Goal: Task Accomplishment & Management: Manage account settings

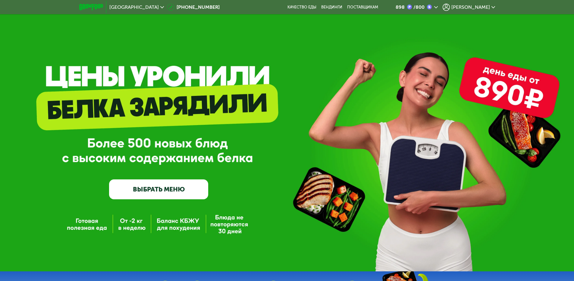
click at [424, 7] on div "/ 800" at bounding box center [418, 7] width 13 height 5
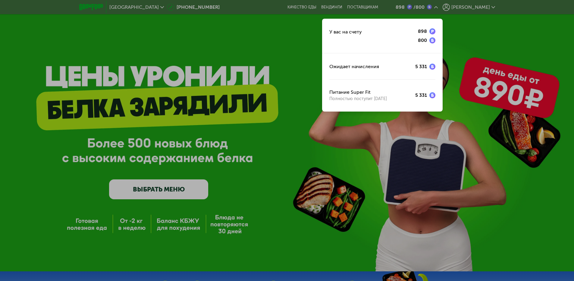
click at [288, 55] on div at bounding box center [287, 140] width 574 height 281
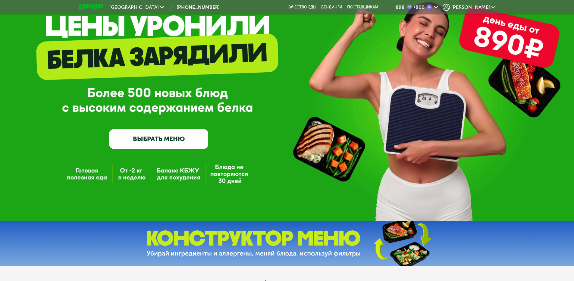
scroll to position [60, 0]
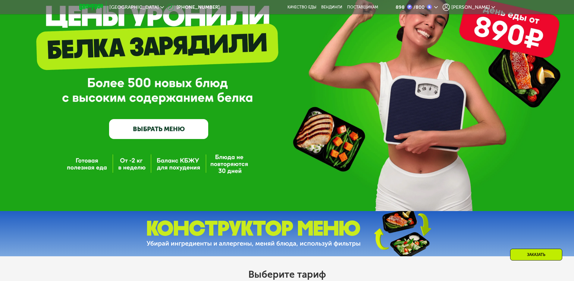
click at [163, 124] on link "ВЫБРАТЬ МЕНЮ" at bounding box center [158, 129] width 99 height 20
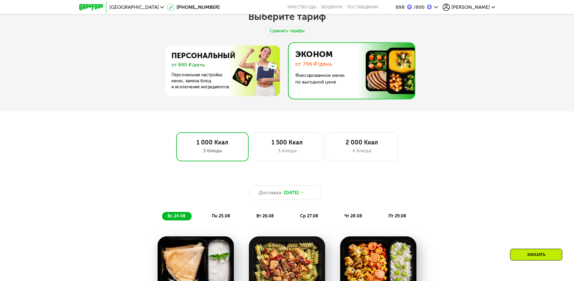
scroll to position [317, 0]
drag, startPoint x: 481, startPoint y: 2, endPoint x: 479, endPoint y: 5, distance: 3.3
click at [480, 4] on div "898 / 800 Максим" at bounding box center [440, 7] width 115 height 13
click at [479, 6] on span "[PERSON_NAME]" at bounding box center [470, 7] width 39 height 5
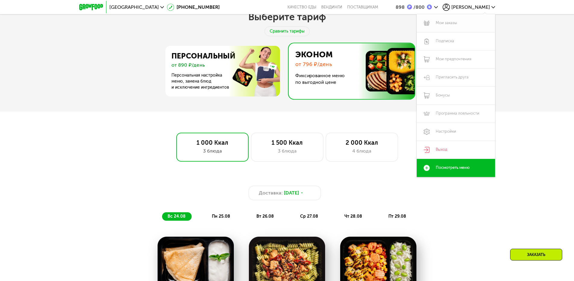
click at [463, 26] on link "Мои заказы" at bounding box center [456, 23] width 78 height 18
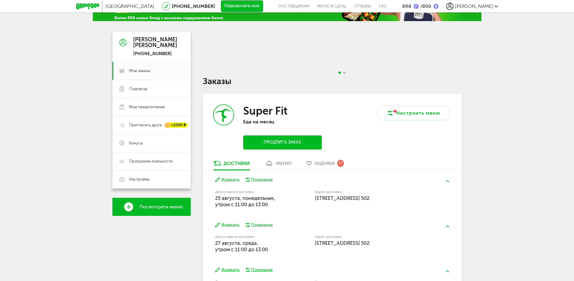
scroll to position [60, 0]
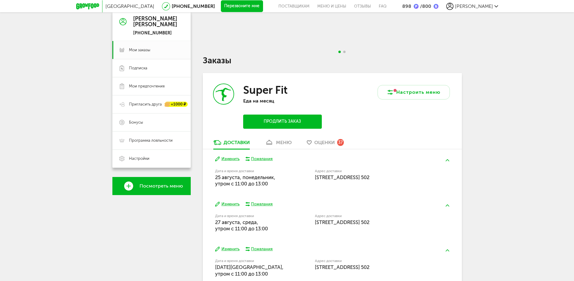
click at [235, 205] on button "Изменить" at bounding box center [227, 204] width 24 height 6
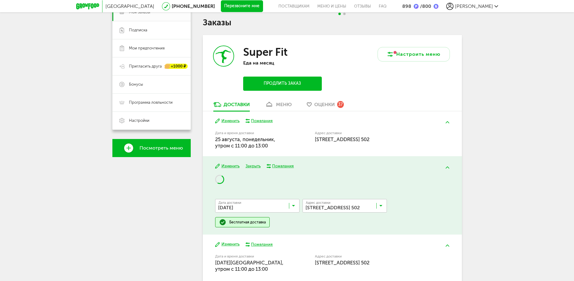
scroll to position [120, 0]
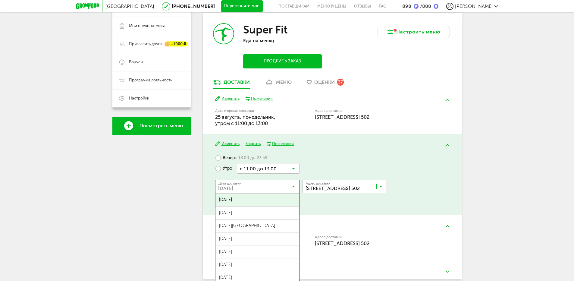
click at [273, 184] on input "Search for option" at bounding box center [259, 188] width 84 height 10
click at [501, 163] on div "Москва [PHONE_NUMBER] Перезвоните мне поставщикам Меню и цены Отзывы FAQ 898 / …" at bounding box center [287, 95] width 574 height 430
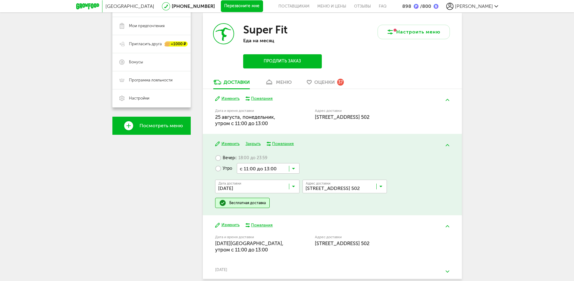
click at [228, 99] on button "Изменить" at bounding box center [227, 99] width 24 height 6
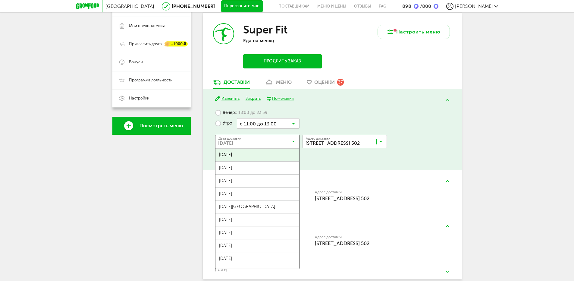
click at [252, 140] on input "Search for option" at bounding box center [259, 143] width 84 height 10
click at [262, 176] on ul "[DATE] августа, [DATE], [DATE], [DATE], [DATE], [DATE], [DATE], [DATE], [DATE],…" at bounding box center [257, 208] width 84 height 120
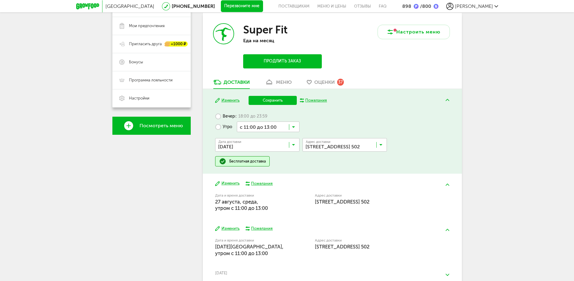
click at [281, 99] on button "Сохранить" at bounding box center [272, 100] width 48 height 9
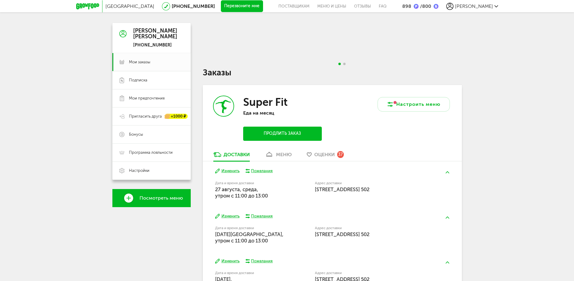
scroll to position [23, 0]
